Goal: Information Seeking & Learning: Check status

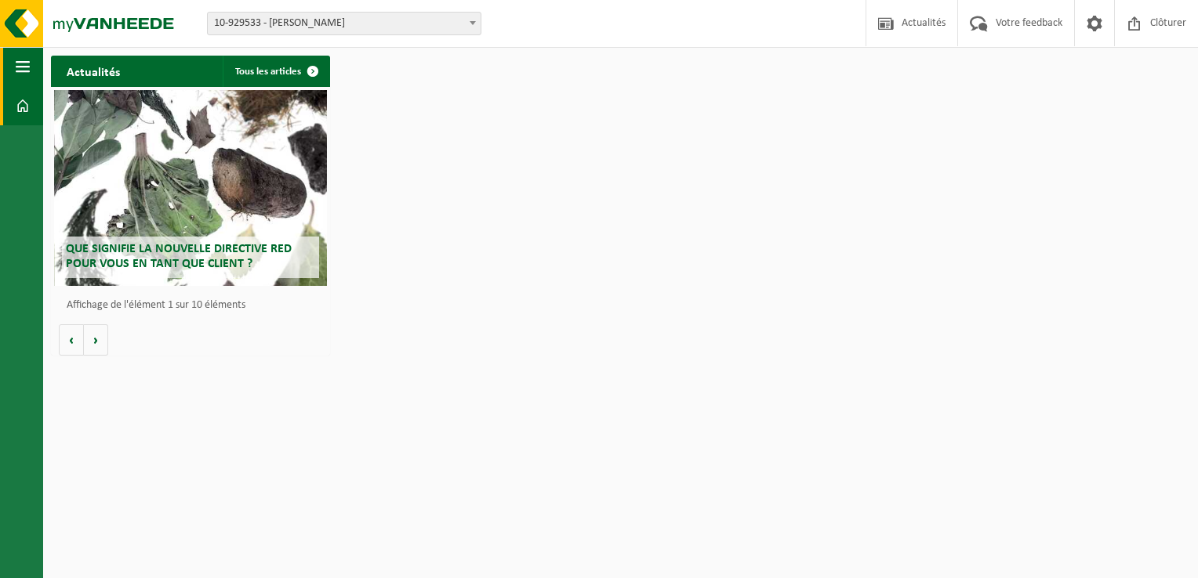
click at [19, 71] on span "button" at bounding box center [23, 66] width 14 height 39
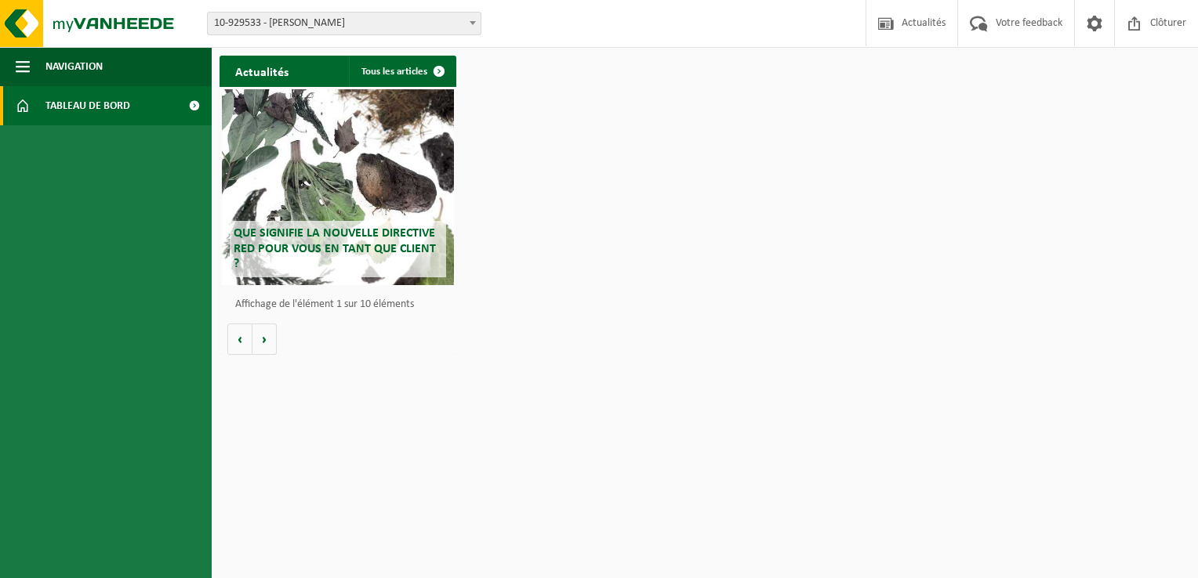
click at [66, 112] on span "Tableau de bord" at bounding box center [87, 105] width 85 height 39
click at [31, 71] on button "Navigation" at bounding box center [106, 66] width 212 height 39
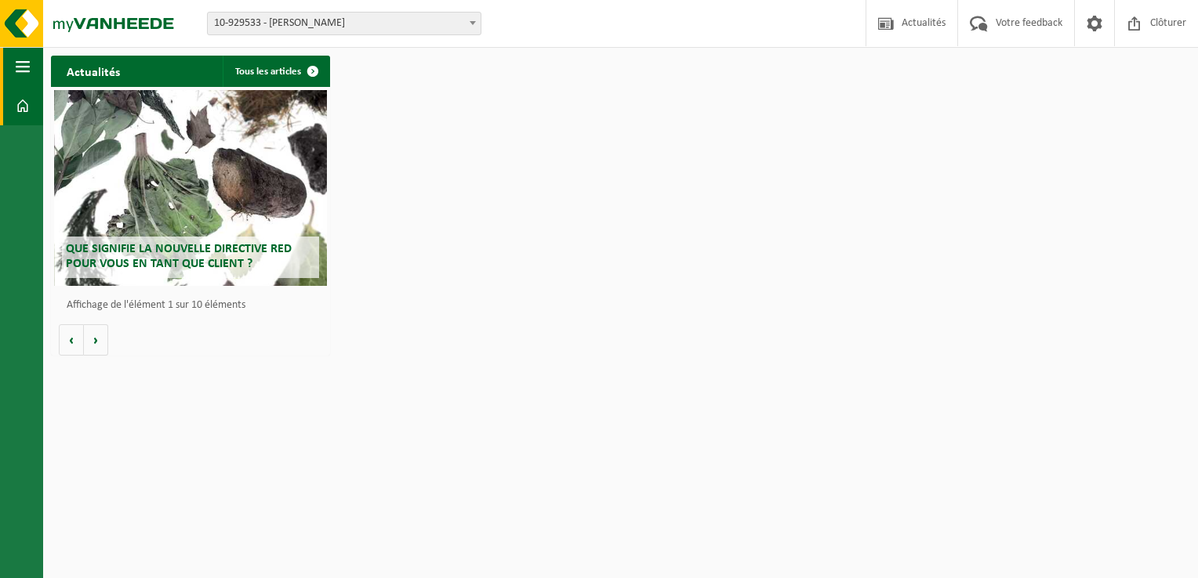
click at [31, 71] on button "Navigation" at bounding box center [21, 66] width 43 height 39
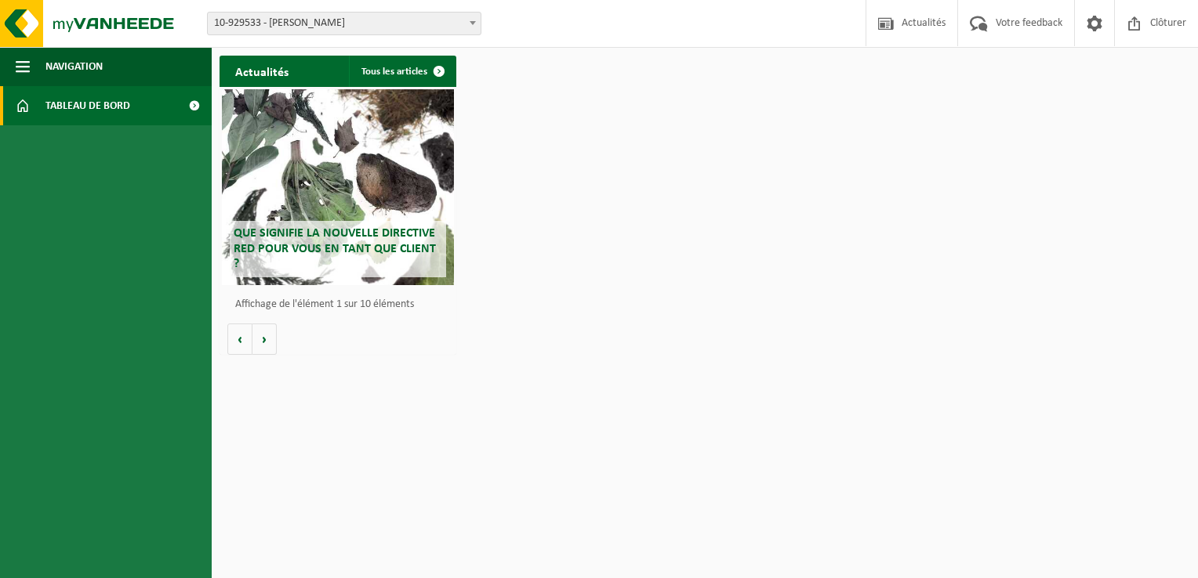
click at [362, 207] on div "Que signifie la nouvelle directive RED pour vous en tant que client ?" at bounding box center [338, 187] width 232 height 196
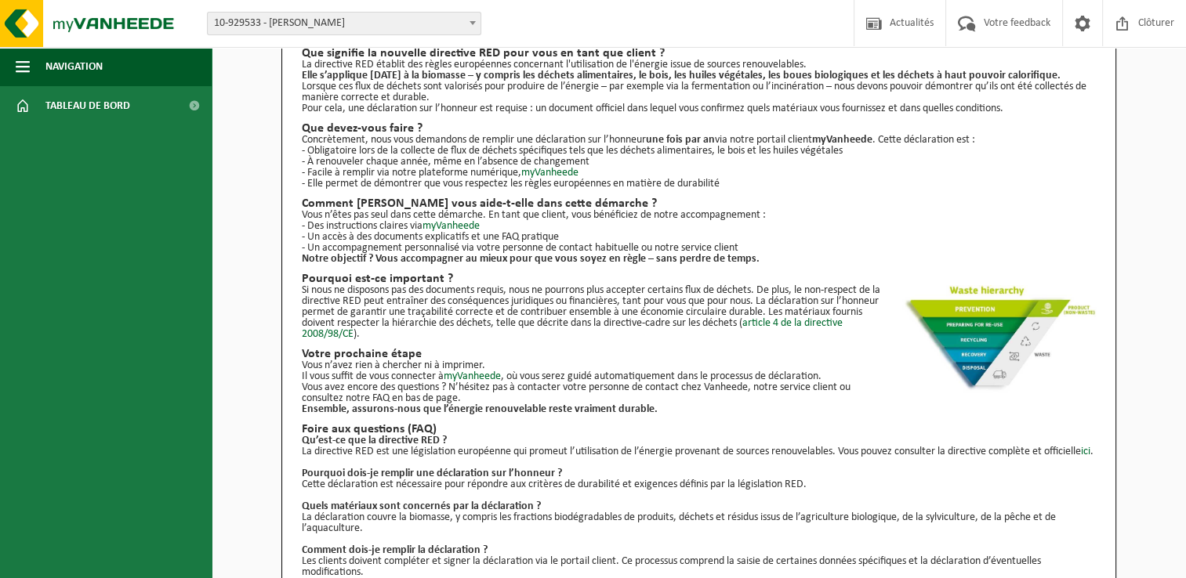
scroll to position [185, 0]
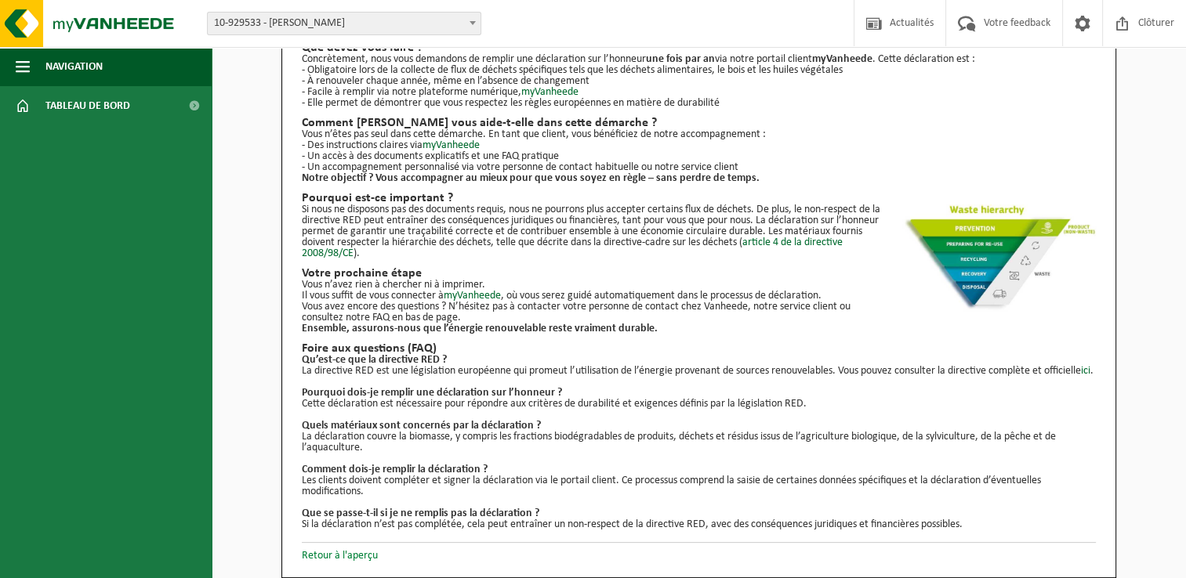
click at [348, 557] on link "Retour à l'aperçu" at bounding box center [340, 556] width 76 height 12
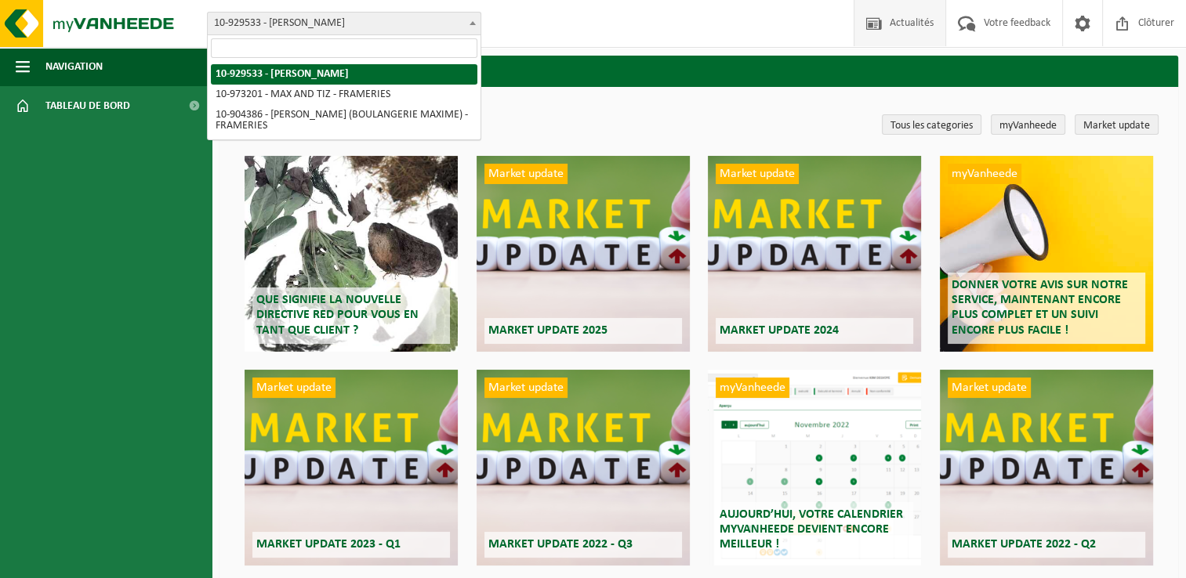
click at [229, 30] on span "10-929533 - [PERSON_NAME]" at bounding box center [344, 24] width 273 height 22
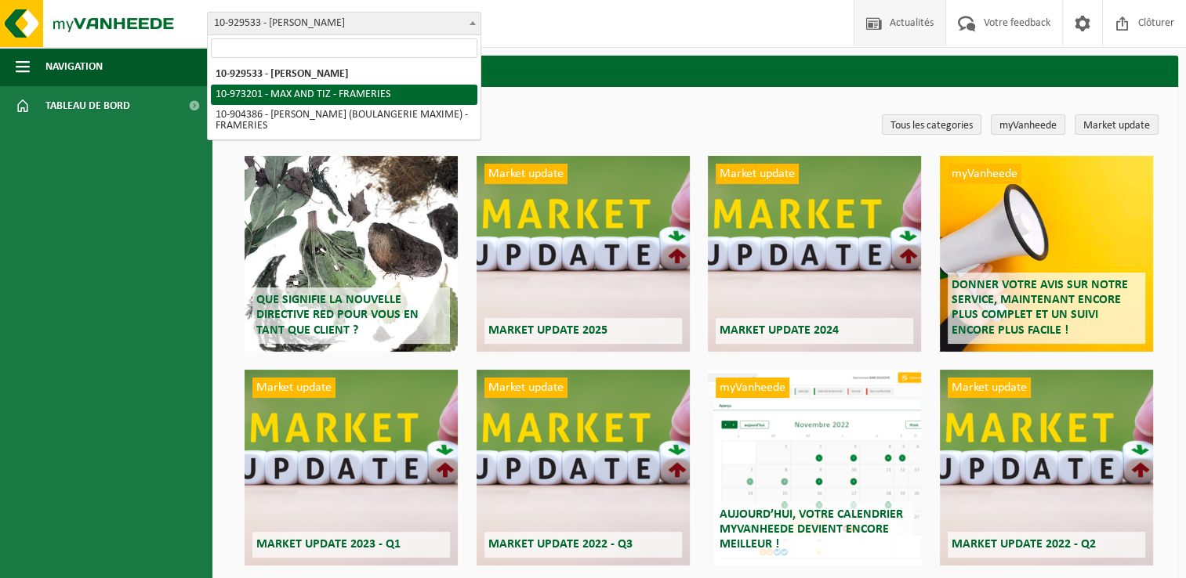
select select "156837"
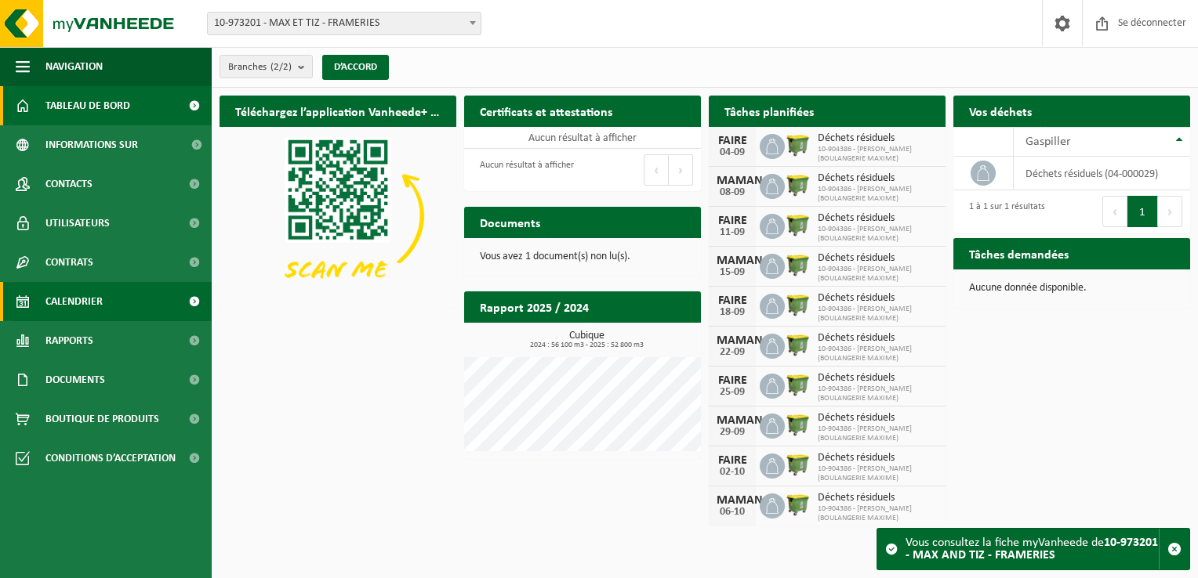
click at [91, 313] on span "Calendrier" at bounding box center [73, 301] width 57 height 39
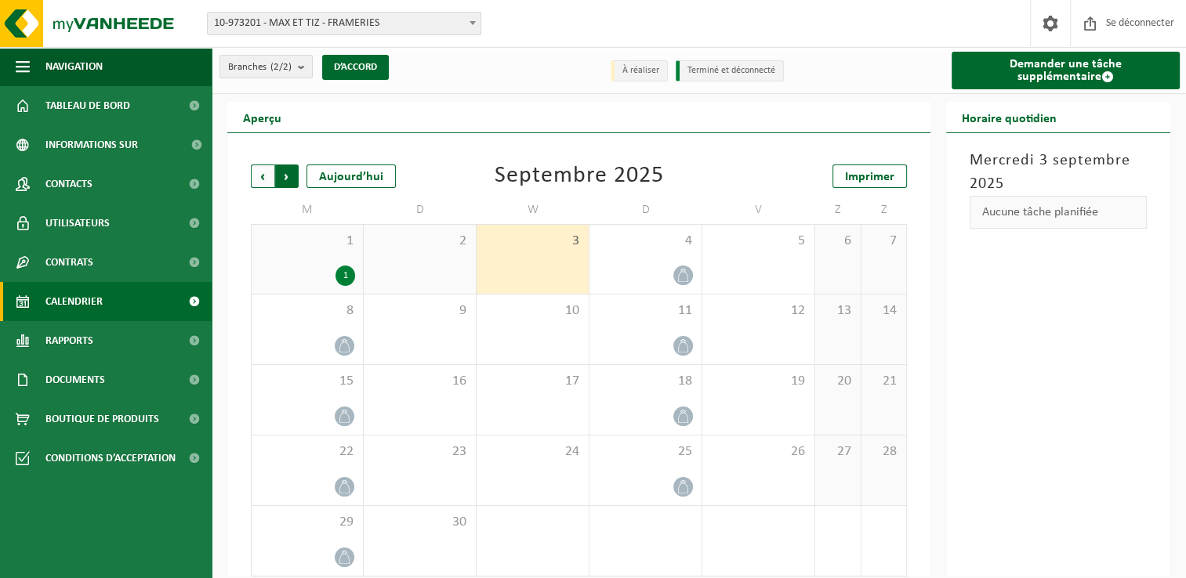
click at [256, 172] on span "Précédent" at bounding box center [263, 177] width 24 height 24
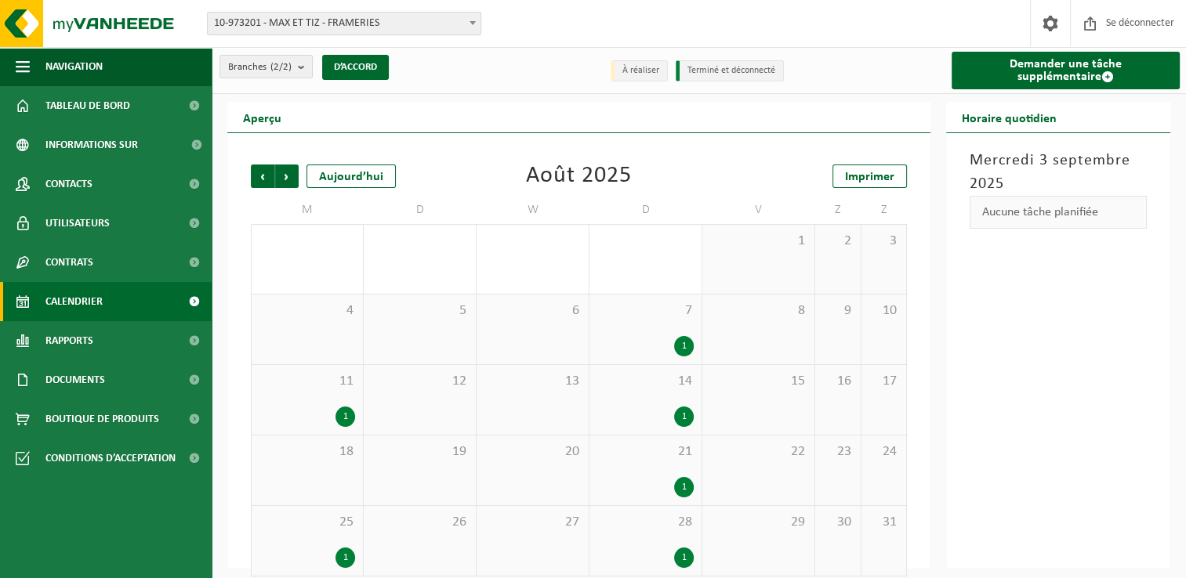
click at [256, 172] on span "Précédent" at bounding box center [263, 177] width 24 height 24
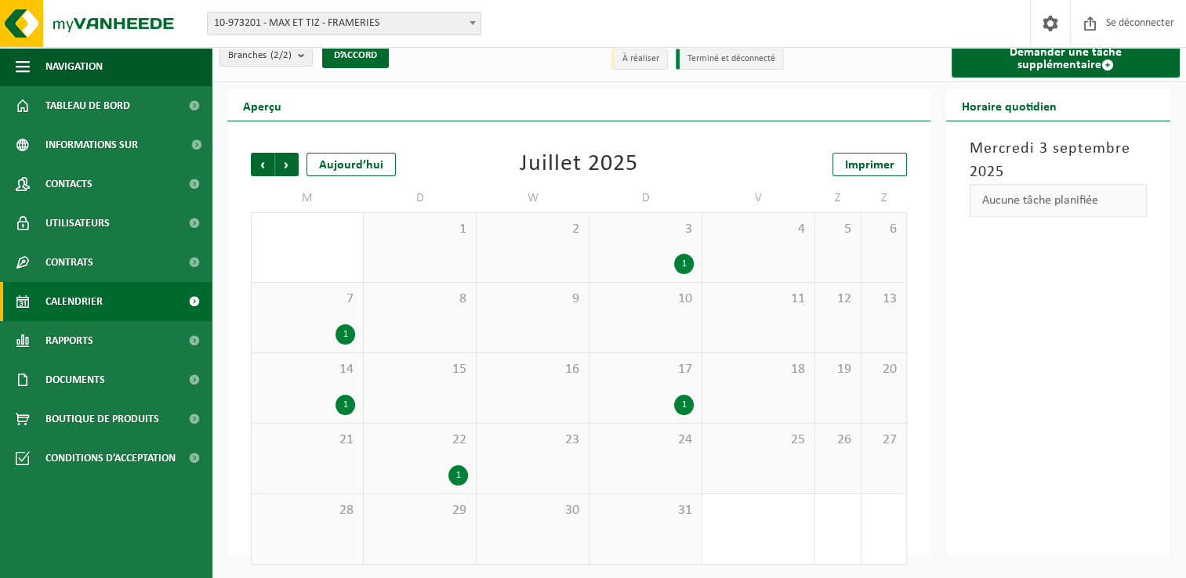
scroll to position [15, 0]
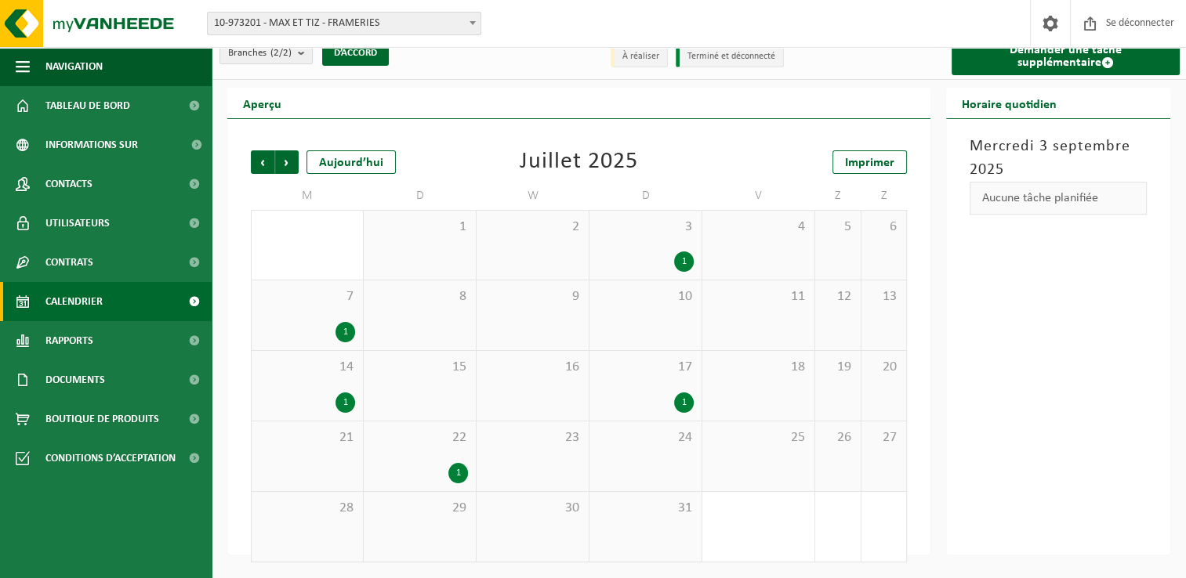
click at [457, 477] on div "1" at bounding box center [458, 473] width 20 height 20
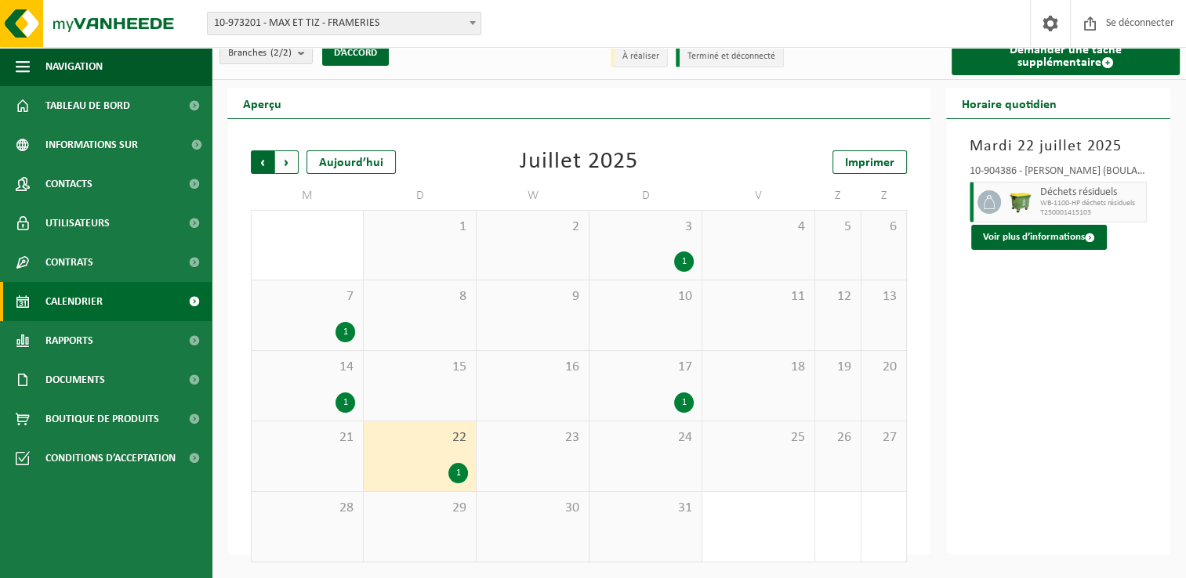
click at [288, 158] on span "Prochain" at bounding box center [287, 162] width 24 height 24
